Goal: Information Seeking & Learning: Learn about a topic

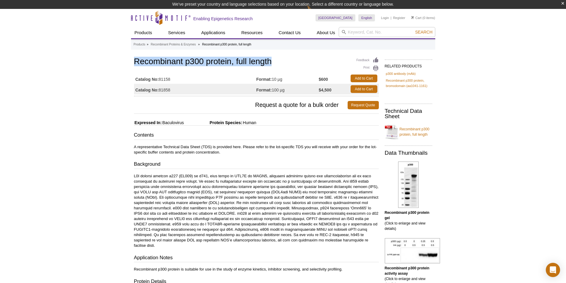
drag, startPoint x: 277, startPoint y: 59, endPoint x: 122, endPoint y: 56, distance: 155.4
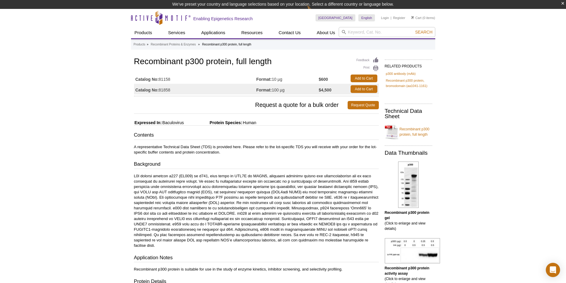
click at [294, 67] on div "Feedback Print Recombinant p300 protein, full length Catalog No: 81158 Format: …" at bounding box center [256, 76] width 245 height 40
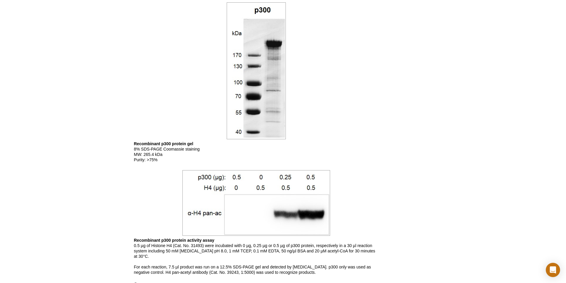
scroll to position [377, 0]
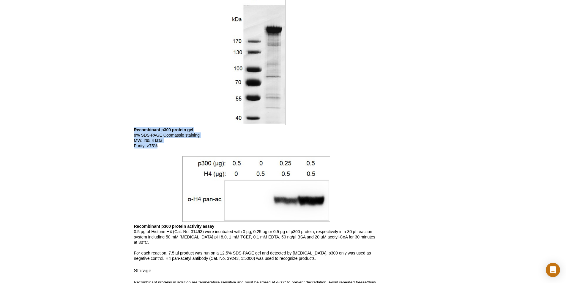
drag, startPoint x: 160, startPoint y: 140, endPoint x: 130, endPoint y: 125, distance: 33.5
click at [130, 125] on div "Active Motif Logo Enabling Epigenetics Research 0 Search Skip to content Active…" at bounding box center [283, 4] width 566 height 763
click at [257, 135] on p "Recombinant p300 protein gel 8% SDS-PAGE Coomassie staining MW: 265.4 kDa Purit…" at bounding box center [256, 137] width 245 height 21
click at [374, 175] on div at bounding box center [256, 189] width 245 height 69
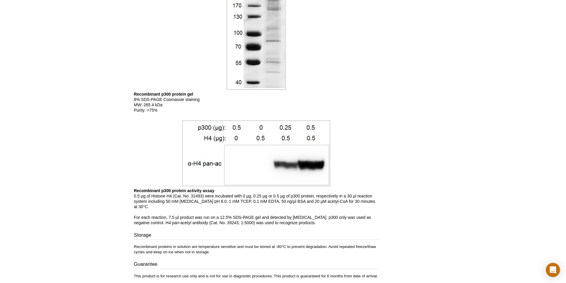
scroll to position [407, 0]
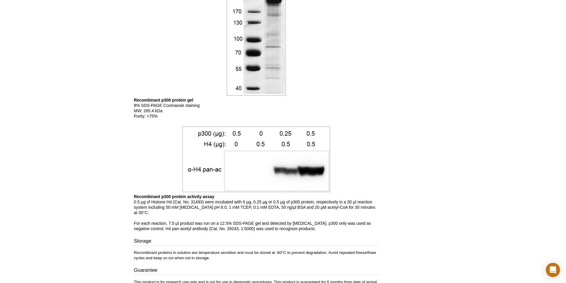
click at [348, 168] on div at bounding box center [256, 159] width 245 height 69
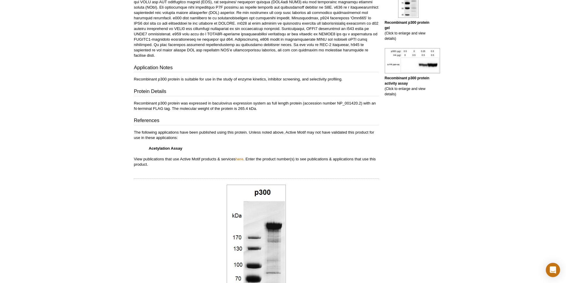
scroll to position [261, 0]
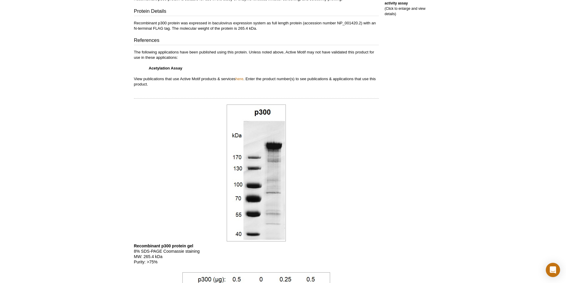
click at [209, 85] on div "Feedback Print Recombinant p300 protein, full length Catalog No: 81158 Format: …" at bounding box center [255, 111] width 248 height 651
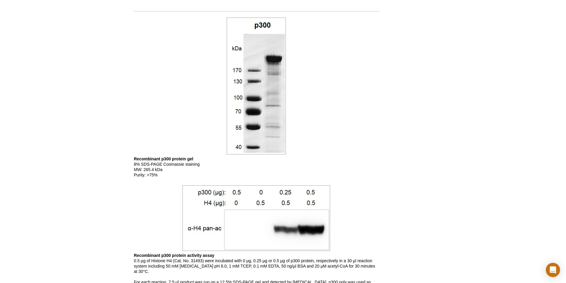
scroll to position [350, 0]
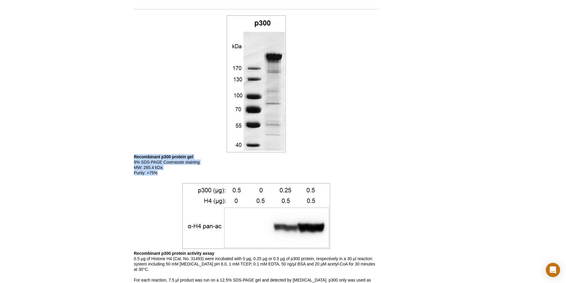
drag, startPoint x: 160, startPoint y: 166, endPoint x: 129, endPoint y: 153, distance: 34.2
click at [129, 153] on div "Active Motif Logo Enabling Epigenetics Research 0 Search Skip to content Active…" at bounding box center [283, 31] width 566 height 763
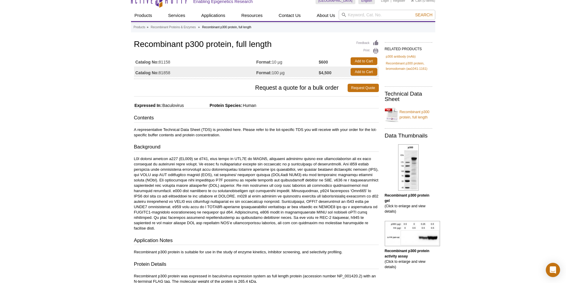
scroll to position [0, 0]
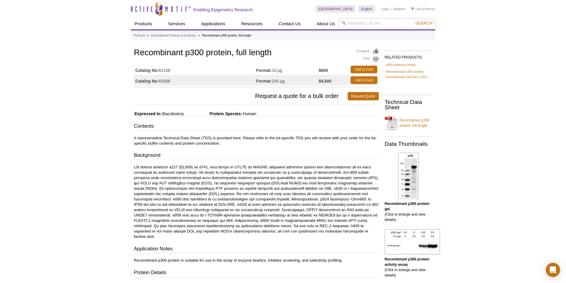
click at [311, 68] on td "Format: 10 µg" at bounding box center [287, 69] width 62 height 11
drag, startPoint x: 334, startPoint y: 68, endPoint x: 272, endPoint y: 70, distance: 62.4
click at [266, 72] on tr "Catalog No: 81158 Format: 10 µg $600 Add to Cart" at bounding box center [256, 69] width 245 height 11
click at [339, 65] on td "$600" at bounding box center [333, 69] width 29 height 11
drag, startPoint x: 260, startPoint y: 115, endPoint x: 131, endPoint y: 112, distance: 129.8
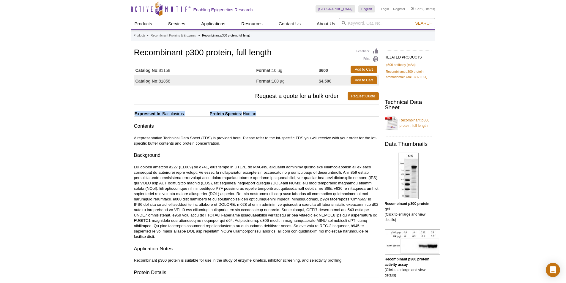
click at [281, 146] on p "A representative Technical Data Sheet (TDS) is provided here. Please refer to t…" at bounding box center [256, 140] width 245 height 11
